Goal: Navigation & Orientation: Go to known website

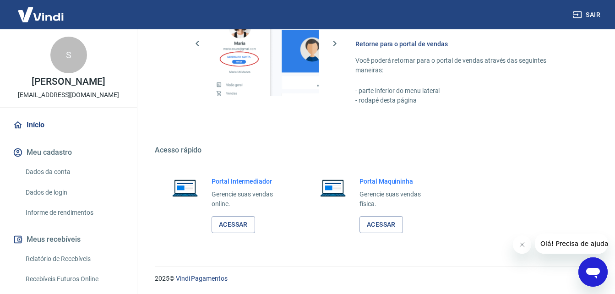
scroll to position [457, 0]
click at [242, 221] on link "Acessar" at bounding box center [232, 224] width 43 height 17
